Goal: Check status: Check status

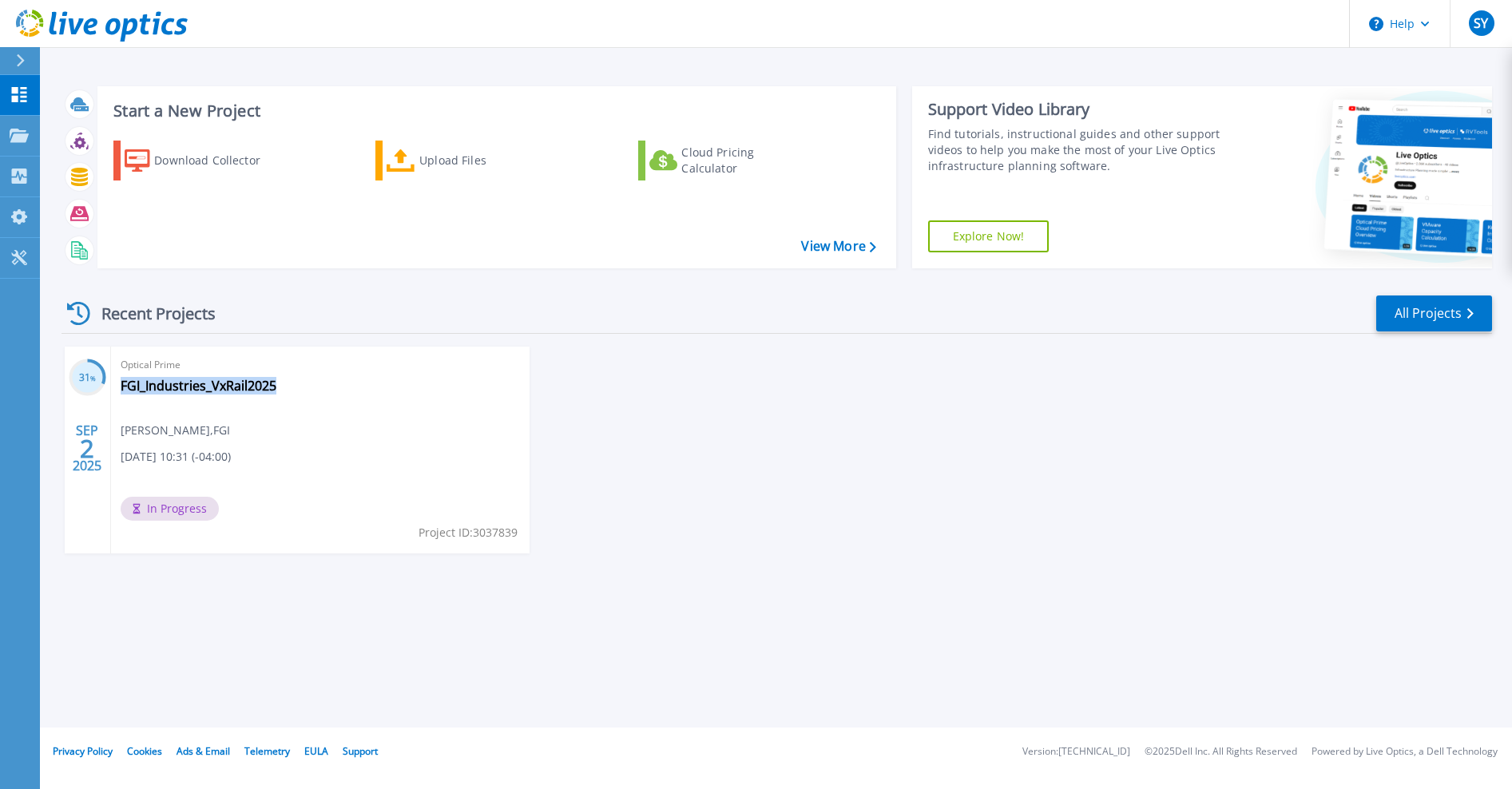
drag, startPoint x: 288, startPoint y: 383, endPoint x: 274, endPoint y: 398, distance: 20.5
click at [274, 398] on div "Optical Prime FGI_Industries_VxRail2025 Sherman Yu , FGI 09/02/2025, 10:31 (-04…" at bounding box center [319, 450] width 418 height 207
drag, startPoint x: 274, startPoint y: 398, endPoint x: 264, endPoint y: 388, distance: 14.1
copy div "FGI_Industries_VxRail2025"
click at [144, 383] on link "FGI_Industries_VxRail2025" at bounding box center [197, 385] width 155 height 16
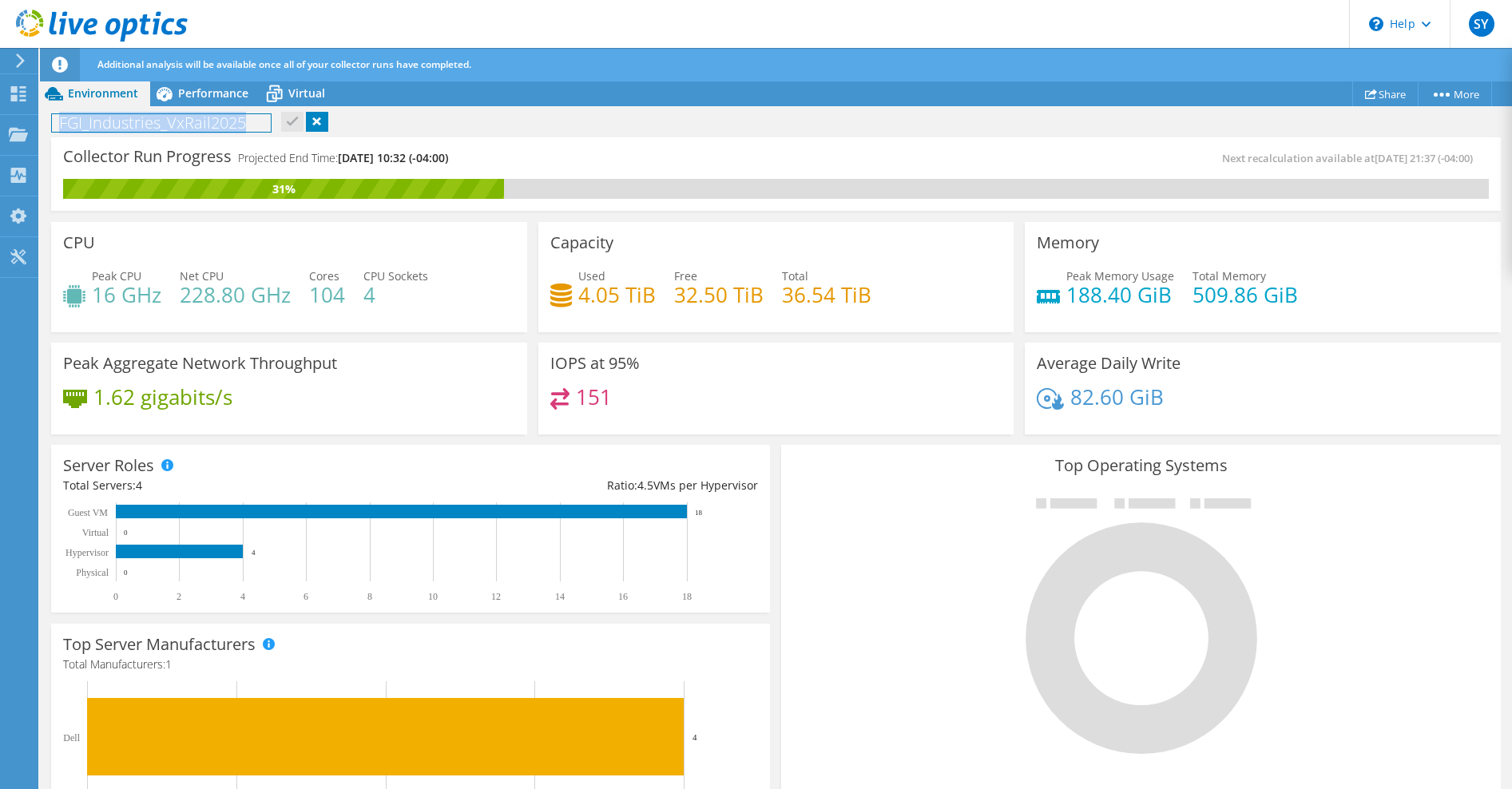
drag, startPoint x: 58, startPoint y: 126, endPoint x: 247, endPoint y: 125, distance: 189.0
click at [247, 125] on h1 "FGI_Industries_VxRail2025" at bounding box center [161, 123] width 219 height 17
copy h1 "FGI_Industries_VxRail2025"
click at [182, 88] on span "Performance" at bounding box center [213, 94] width 70 height 15
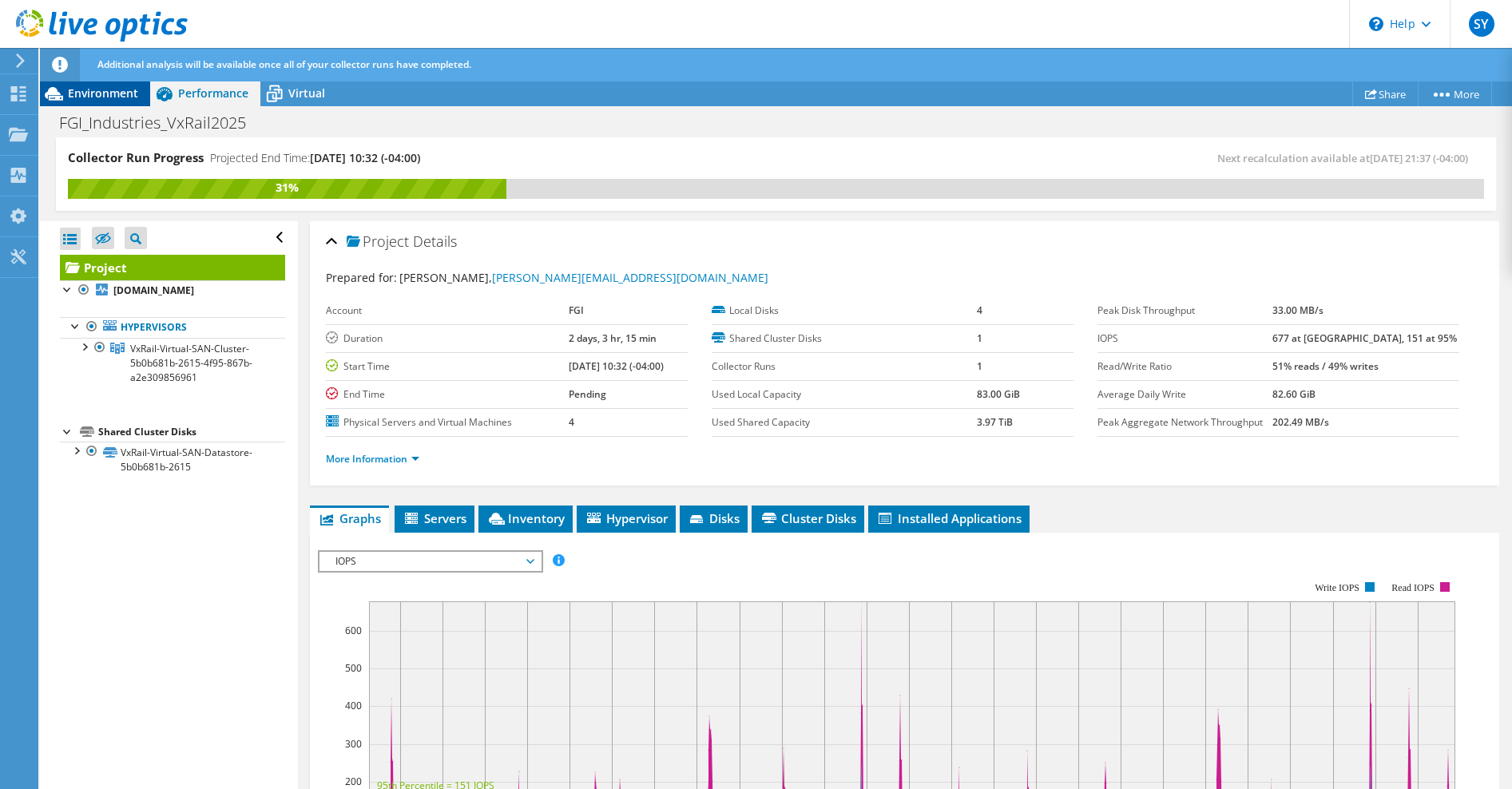
click at [106, 94] on span "Environment" at bounding box center [103, 94] width 70 height 15
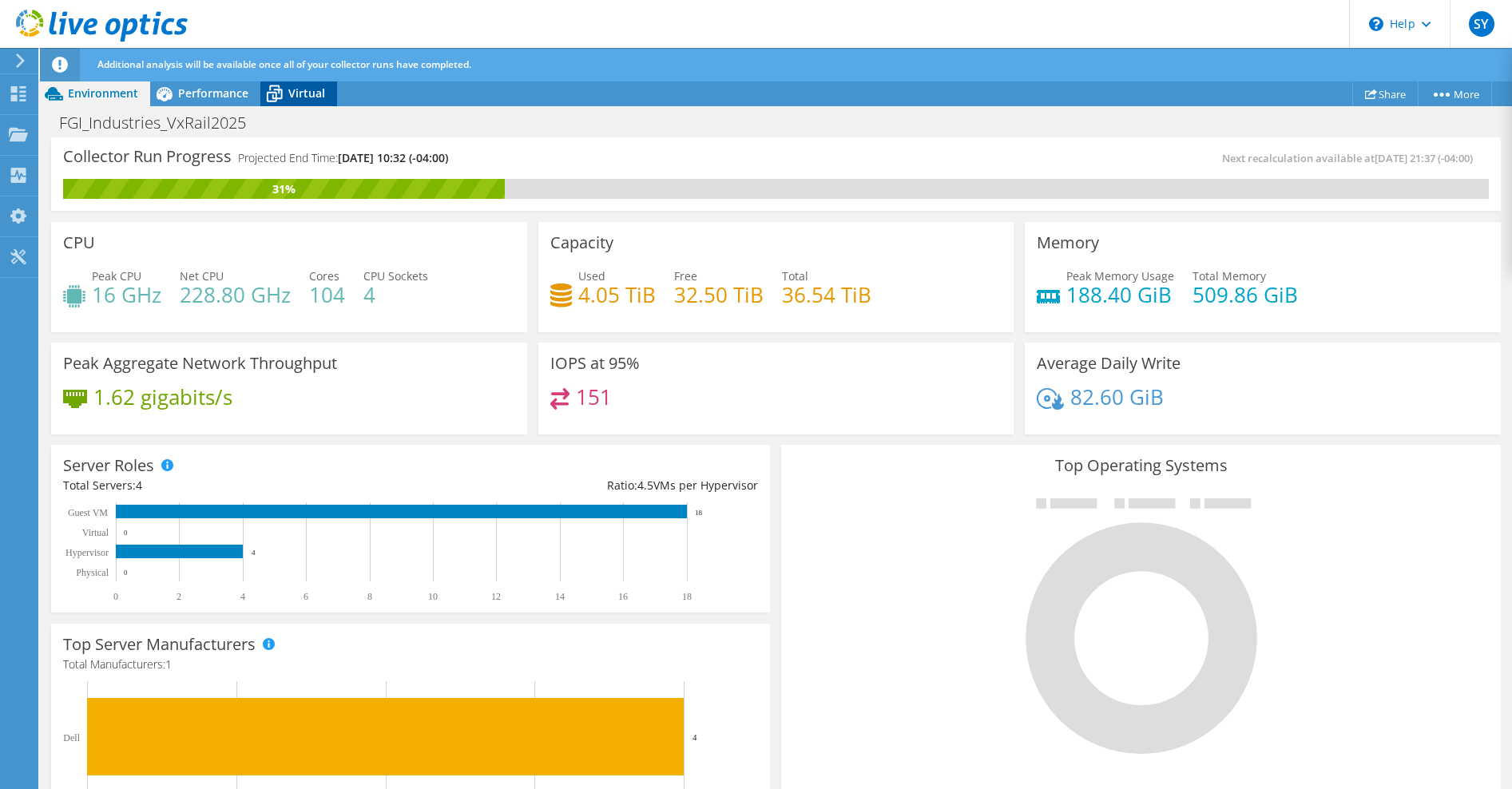
click at [295, 94] on span "Virtual" at bounding box center [307, 94] width 37 height 15
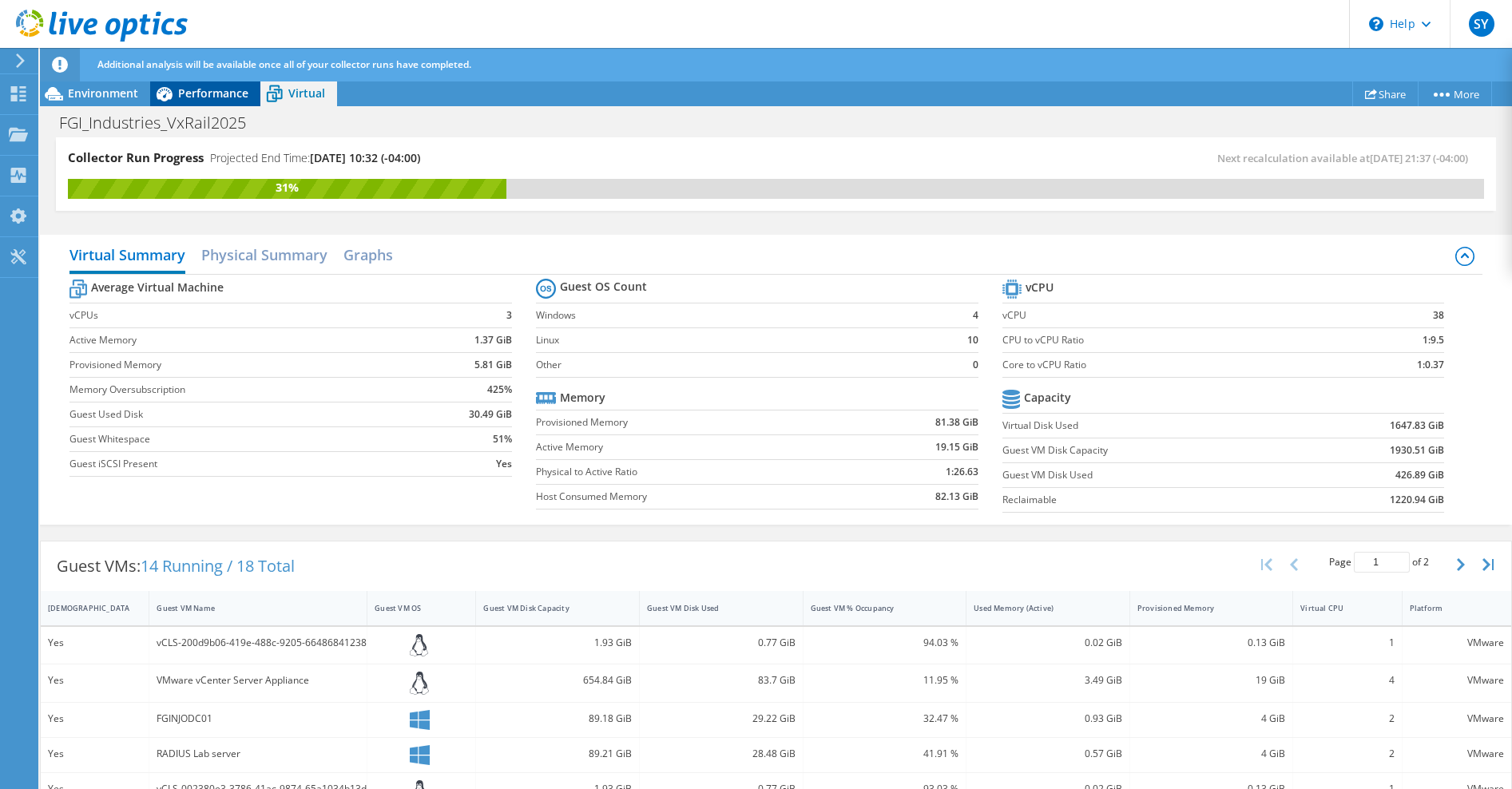
click at [195, 88] on span "Performance" at bounding box center [213, 94] width 70 height 15
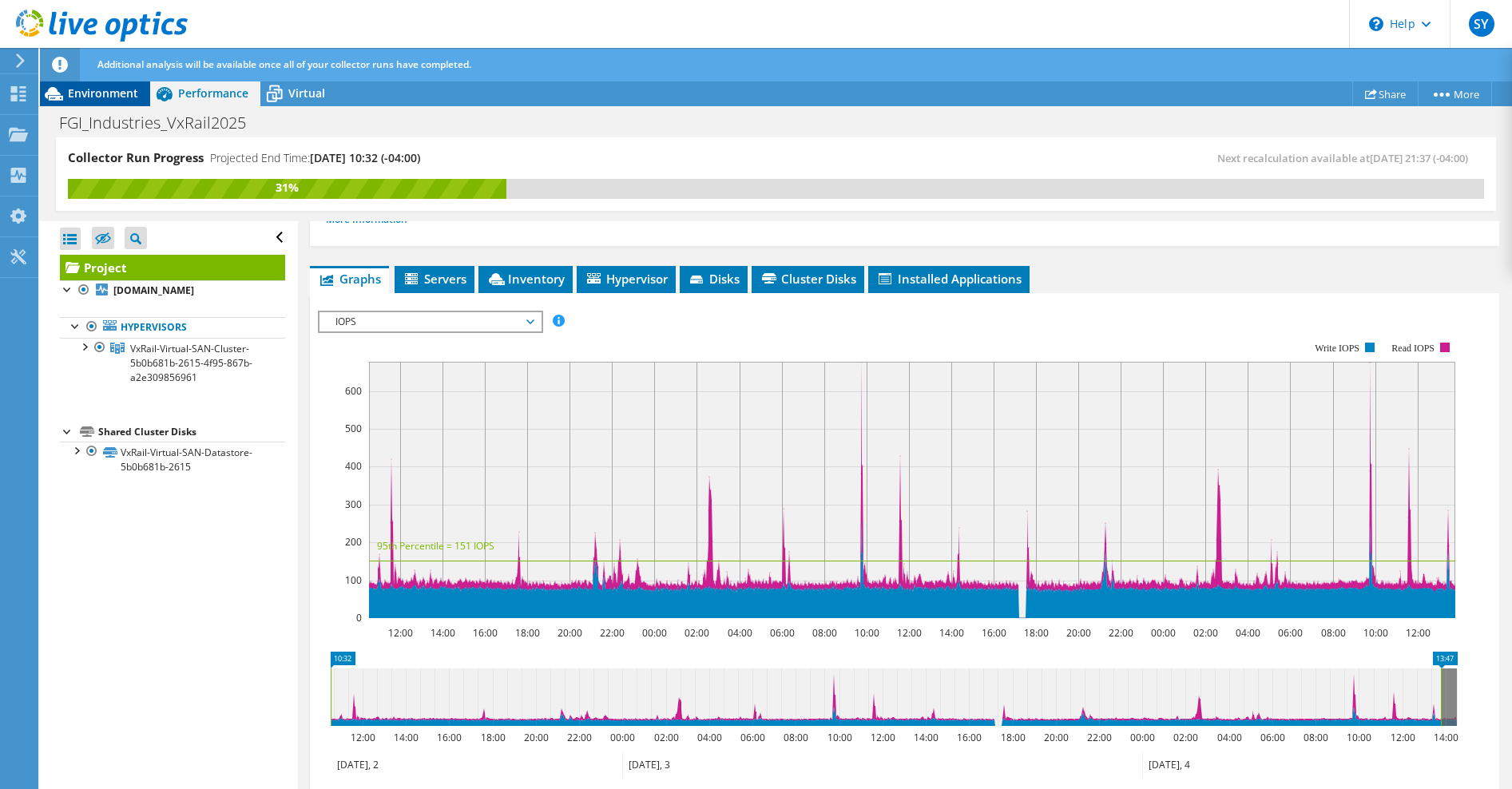
click at [89, 90] on span "Environment" at bounding box center [103, 94] width 70 height 15
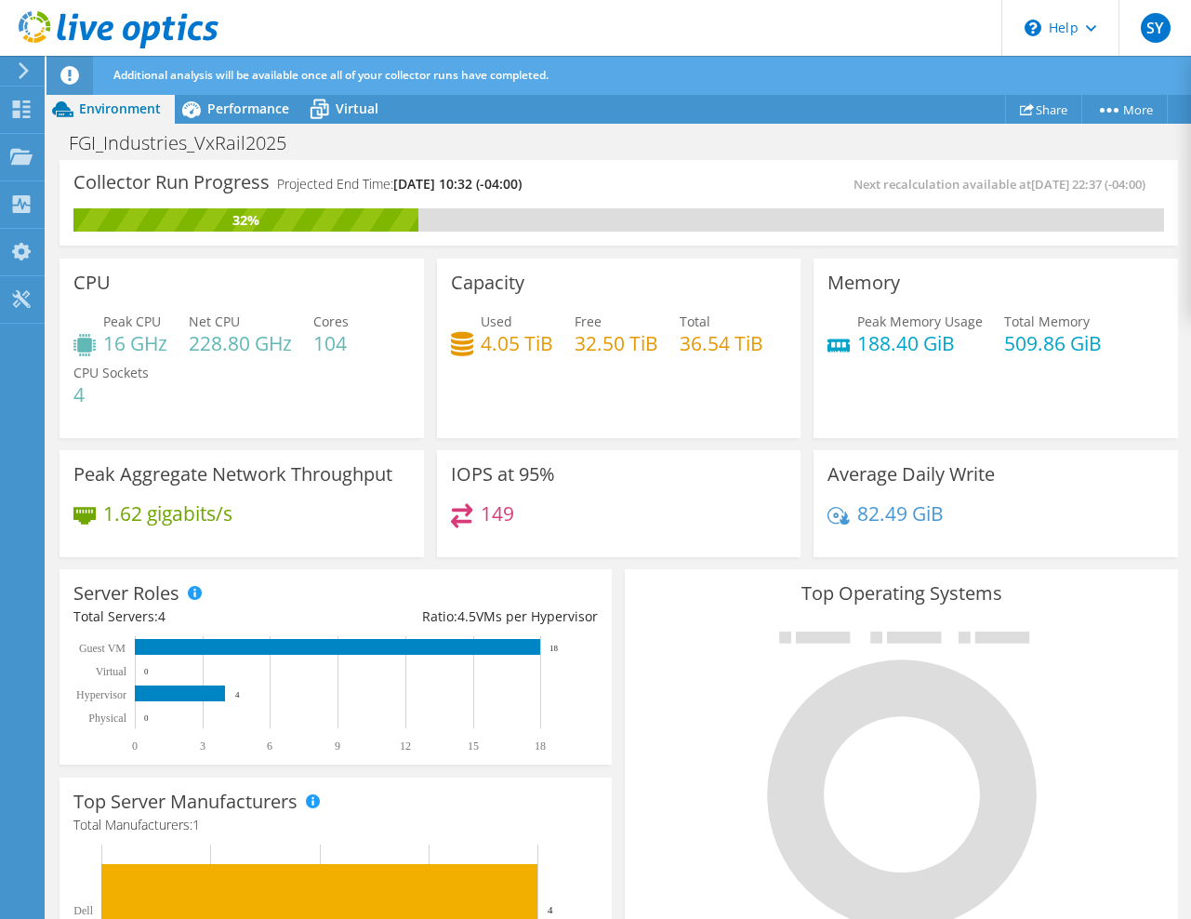
scroll to position [93, 0]
click at [155, 283] on div "CPU Peak CPU 16 GHz Net CPU 228.80 GHz Cores 104 CPU Sockets 4" at bounding box center [242, 349] width 365 height 180
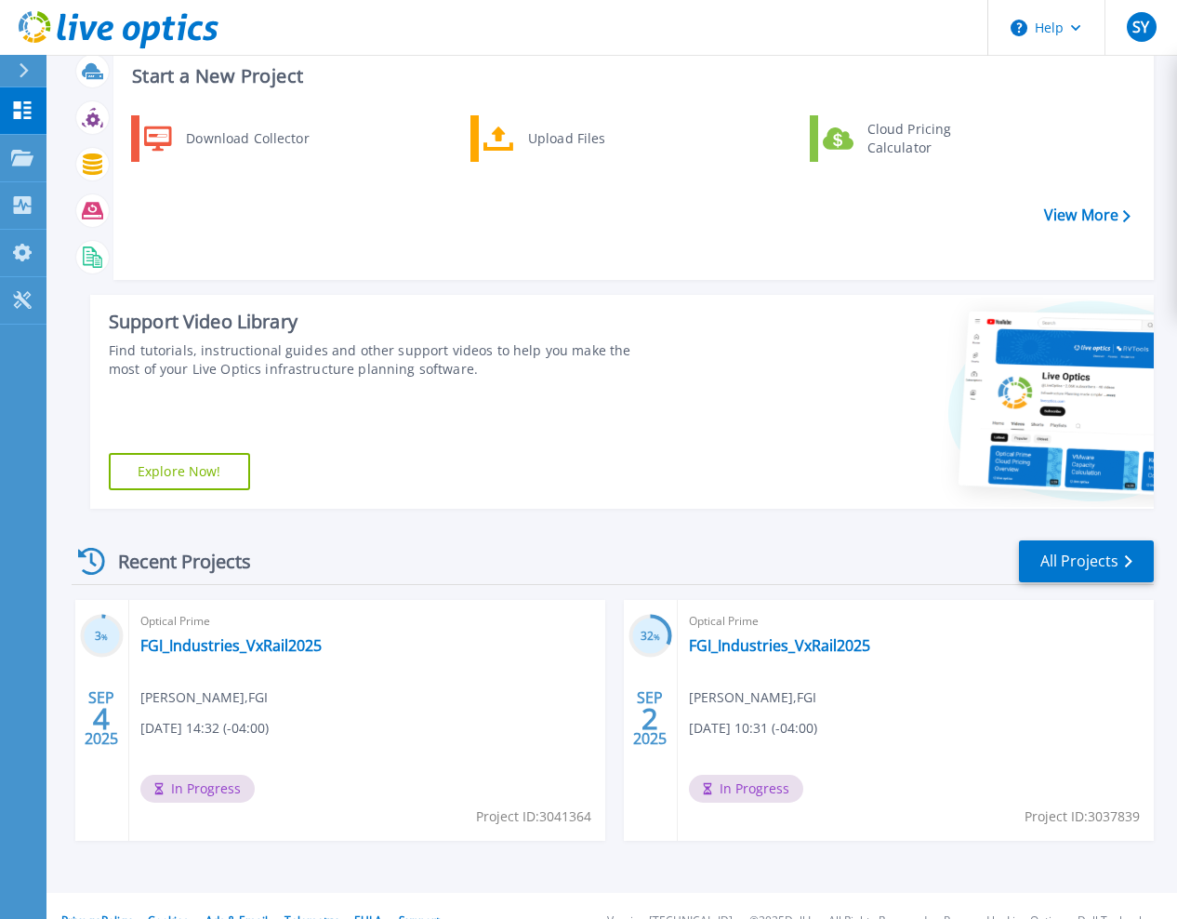
scroll to position [83, 0]
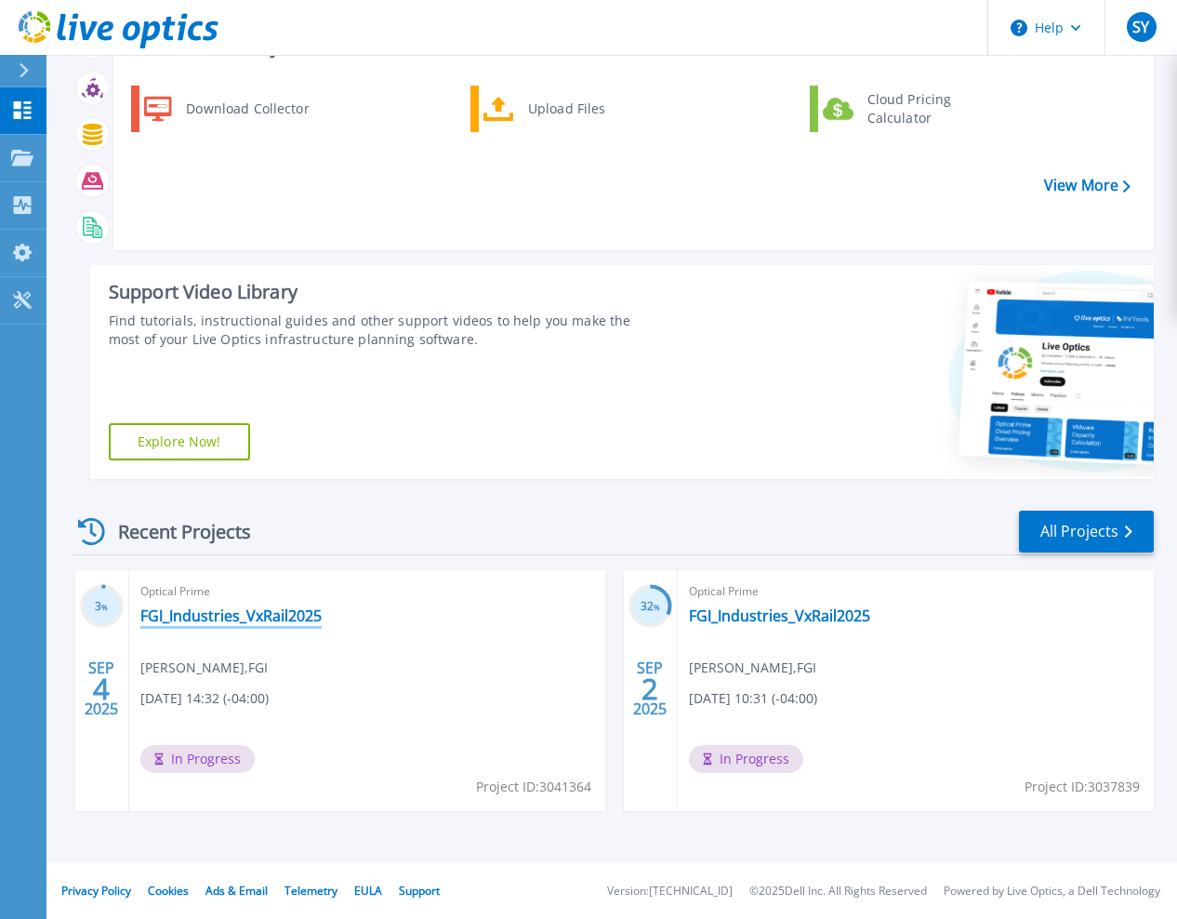
click at [147, 611] on link "FGI_Industries_VxRail2025" at bounding box center [230, 615] width 181 height 19
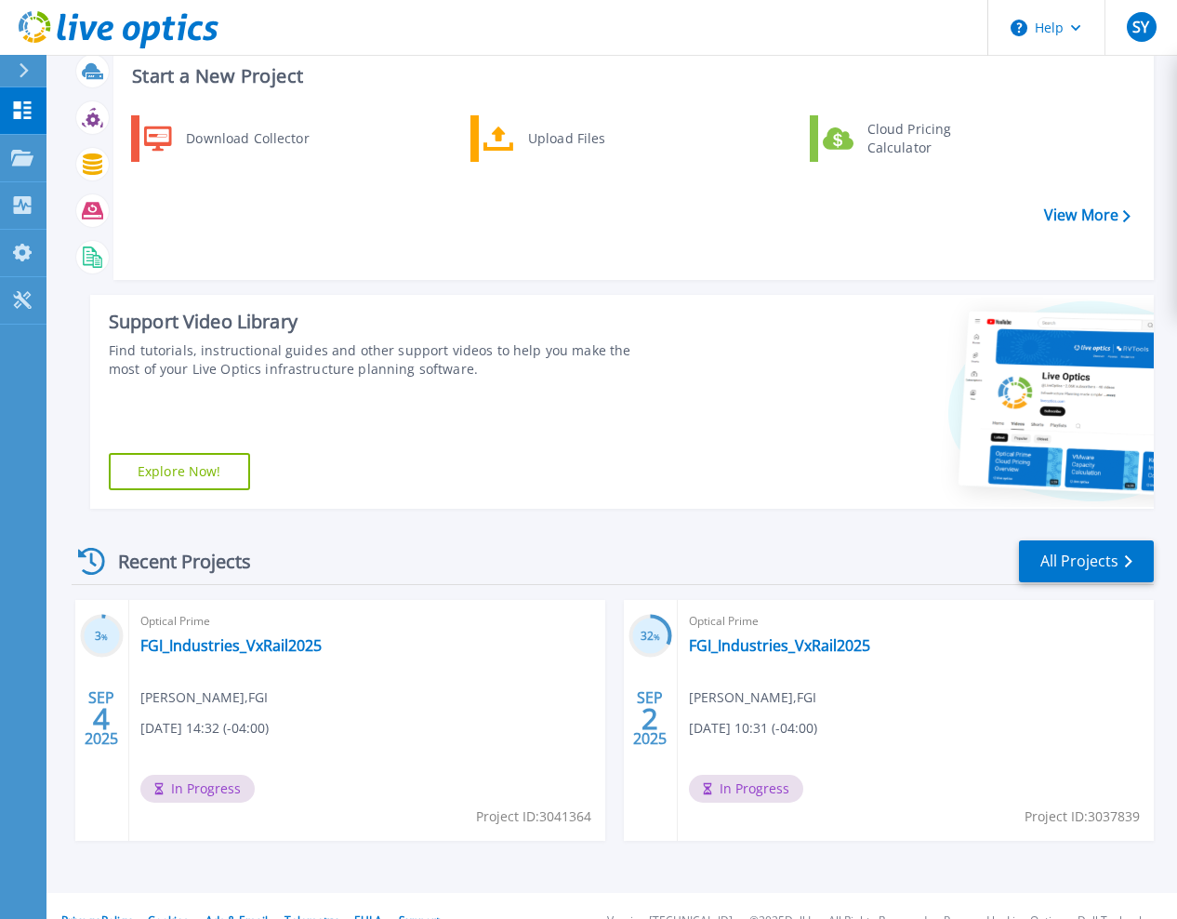
scroll to position [83, 0]
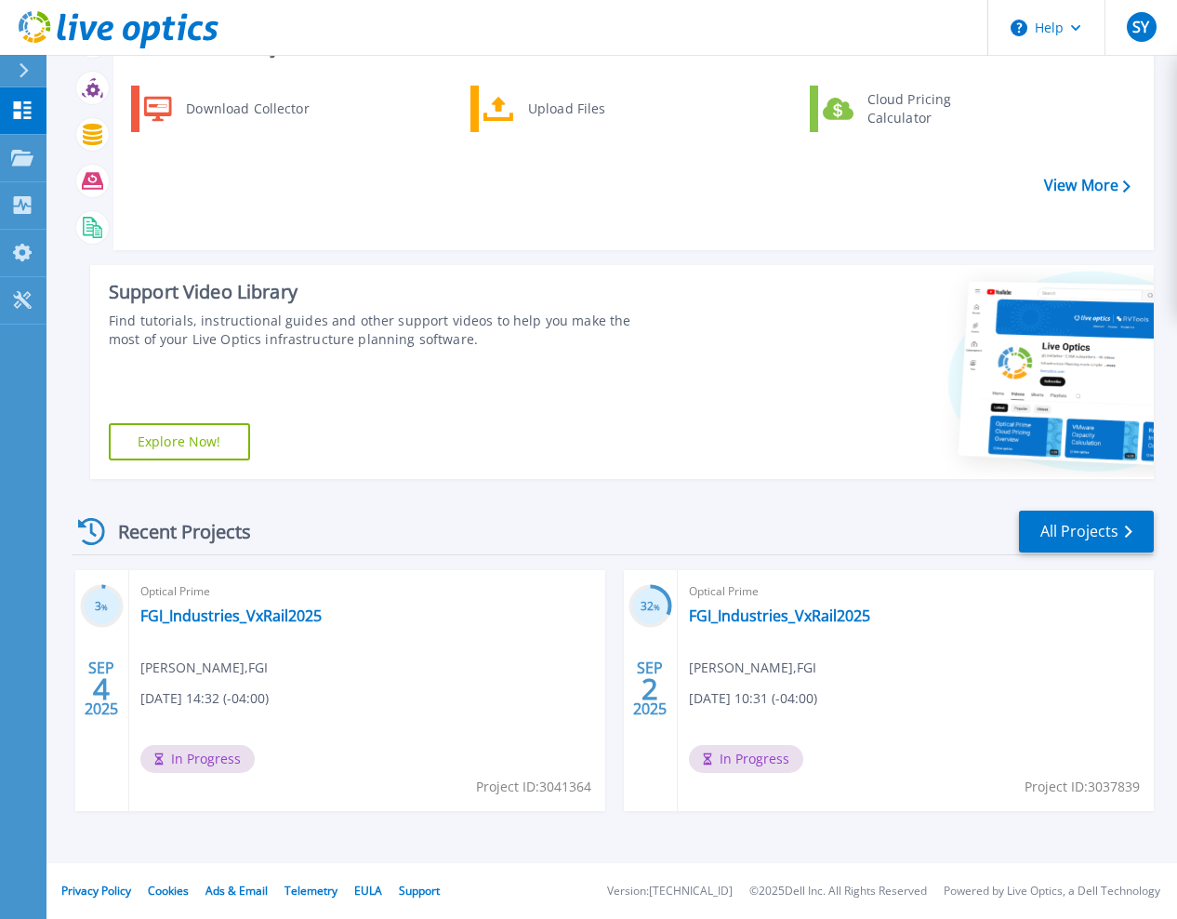
click at [35, 679] on div "Dashboard Dashboard Projects Projects Search Projects Upload SIOKIT & Files Opt…" at bounding box center [23, 503] width 47 height 833
